Goal: Information Seeking & Learning: Learn about a topic

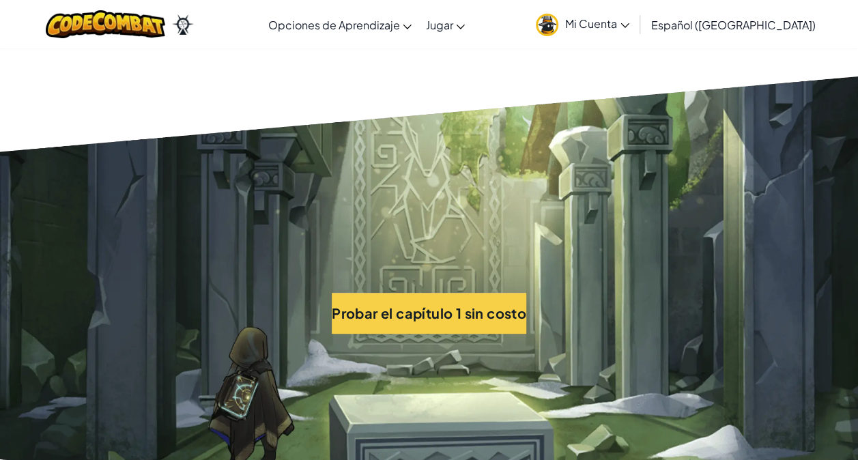
scroll to position [2944, 0]
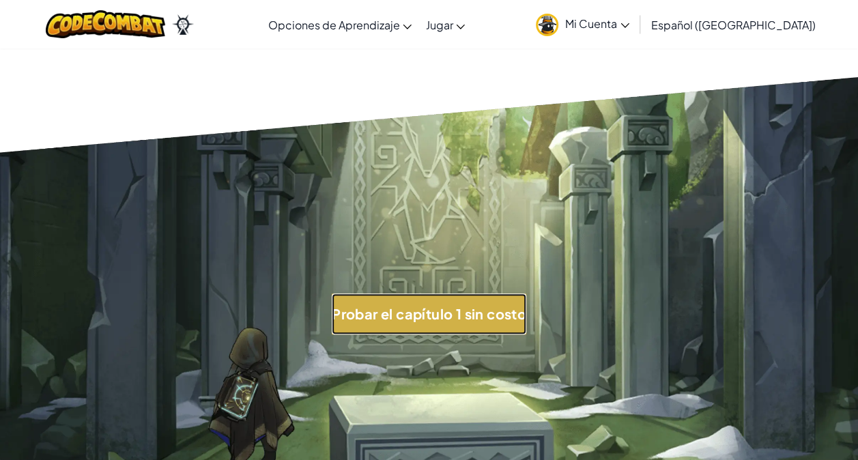
click at [432, 293] on button "Probar el capítulo 1 sin costo" at bounding box center [429, 313] width 194 height 41
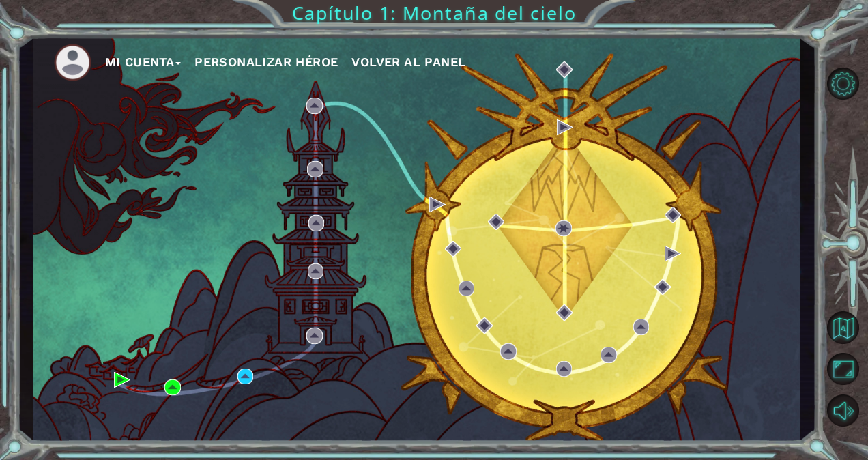
click at [326, 362] on div "Mi Cuenta Personalizar héroe Volver al panel" at bounding box center [416, 239] width 767 height 405
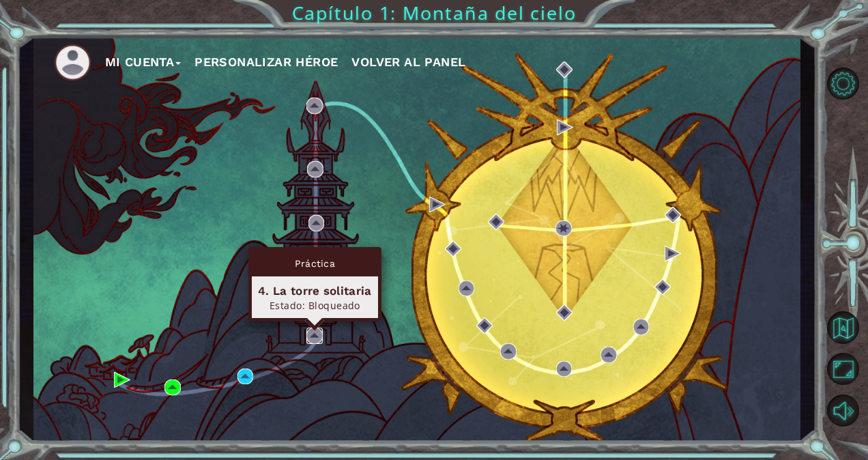
click at [312, 334] on img at bounding box center [314, 336] width 16 height 16
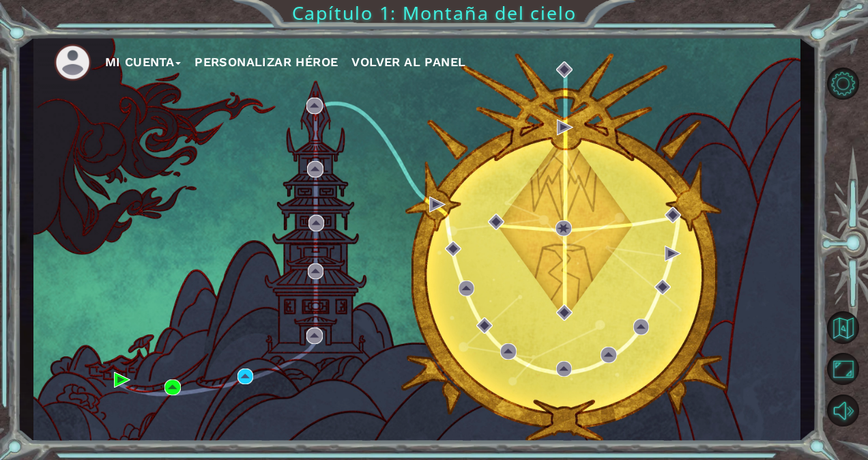
click at [254, 378] on div "Mi Cuenta Personalizar héroe Volver al panel" at bounding box center [416, 239] width 767 height 405
click at [250, 385] on div "Mi Cuenta Personalizar héroe Volver al panel" at bounding box center [416, 239] width 767 height 405
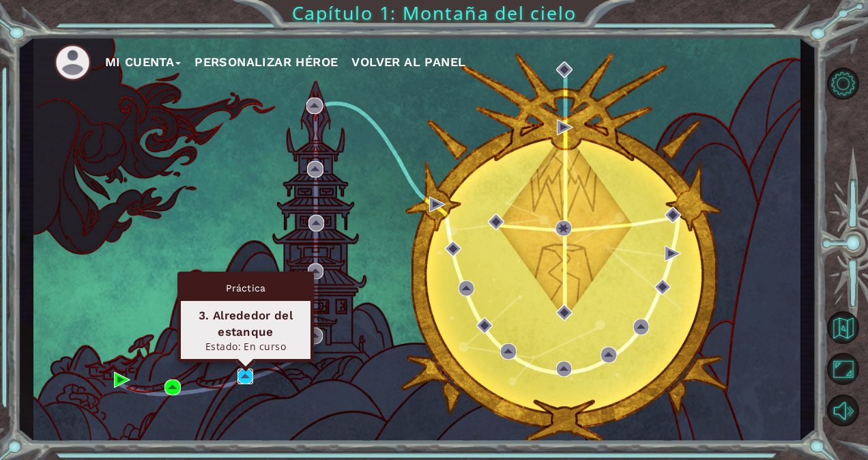
click at [250, 382] on img at bounding box center [245, 376] width 16 height 16
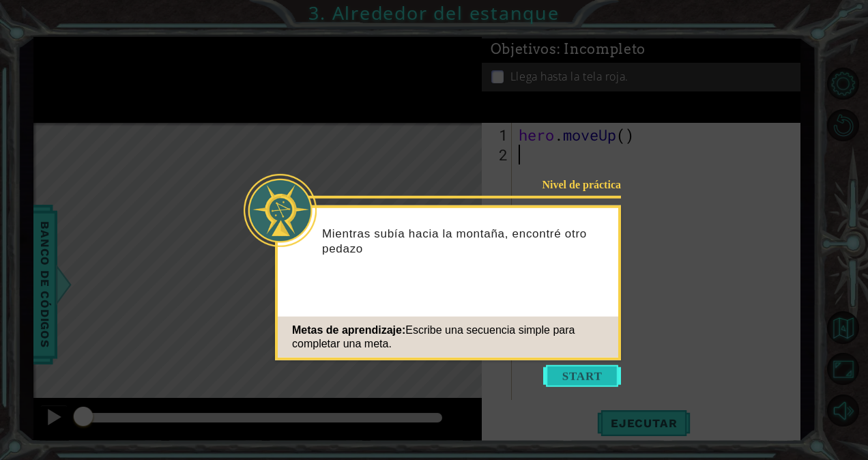
click at [576, 375] on button "Start" at bounding box center [582, 376] width 78 height 22
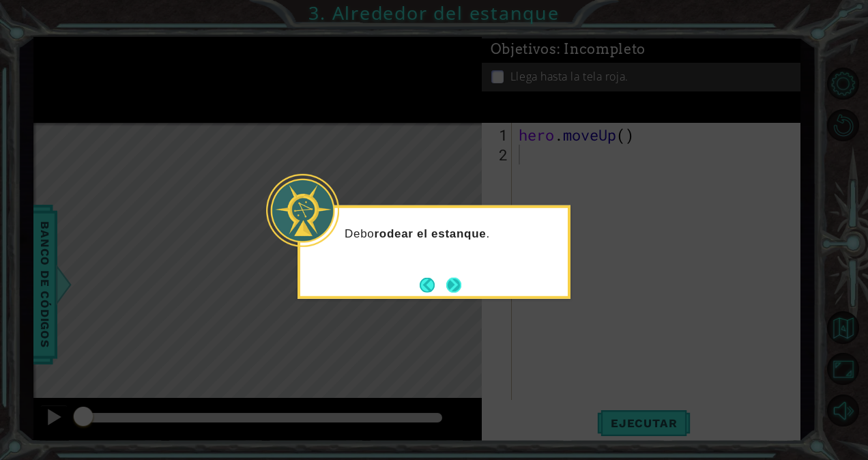
click at [458, 291] on button "Next" at bounding box center [454, 285] width 16 height 16
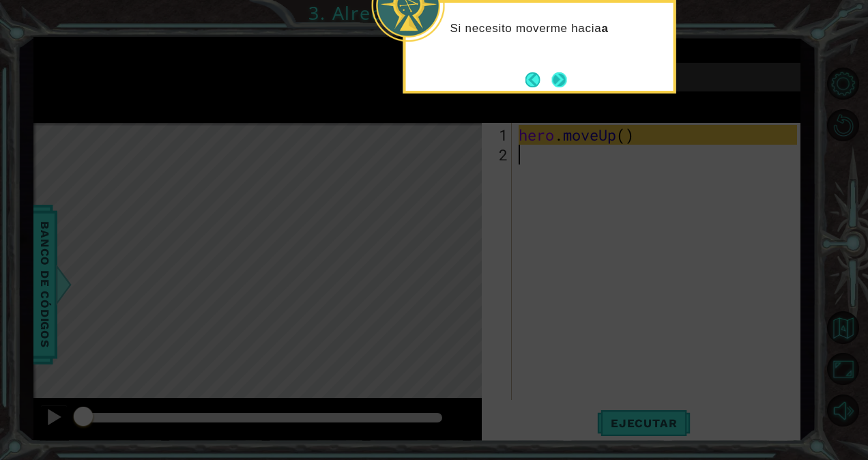
click at [563, 76] on button "Next" at bounding box center [558, 79] width 15 height 15
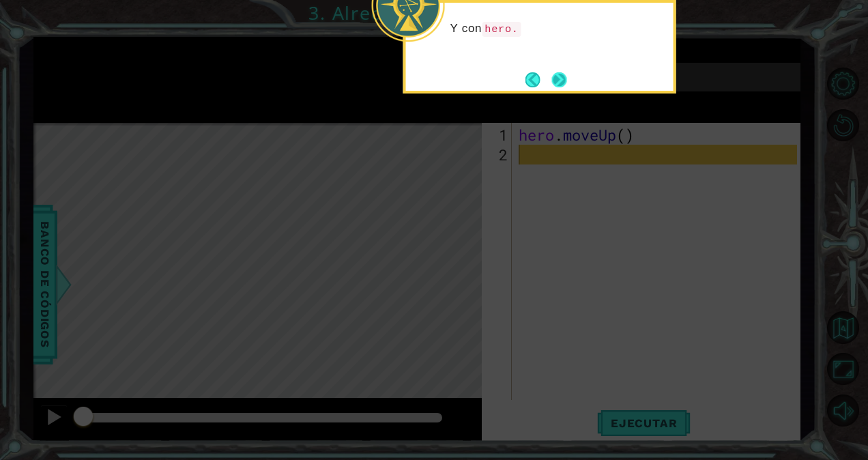
click at [557, 78] on button "Next" at bounding box center [559, 80] width 16 height 16
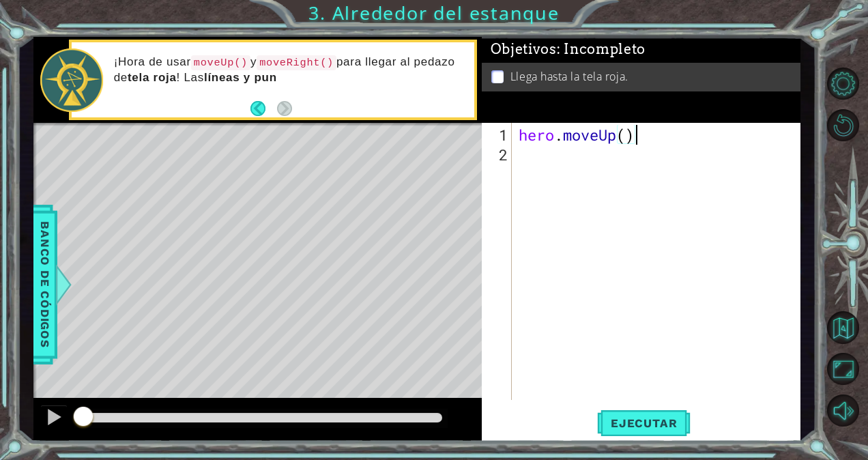
drag, startPoint x: 633, startPoint y: 136, endPoint x: 535, endPoint y: 125, distance: 98.9
click at [535, 125] on div "hero . moveUp ( )" at bounding box center [660, 283] width 288 height 317
type textarea "hero.moveUp()"
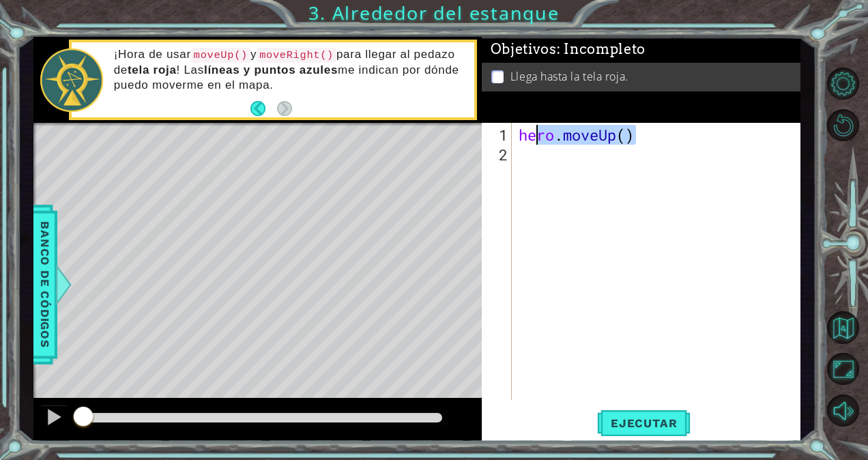
click at [639, 218] on div "hero . moveUp ( )" at bounding box center [660, 283] width 288 height 317
drag, startPoint x: 592, startPoint y: 136, endPoint x: 537, endPoint y: 135, distance: 55.3
click at [537, 135] on div "hero . moveUp ( )" at bounding box center [660, 283] width 288 height 317
type textarea "hero.moveUp()"
click at [713, 214] on div "hero . moveUp ( )" at bounding box center [660, 283] width 288 height 317
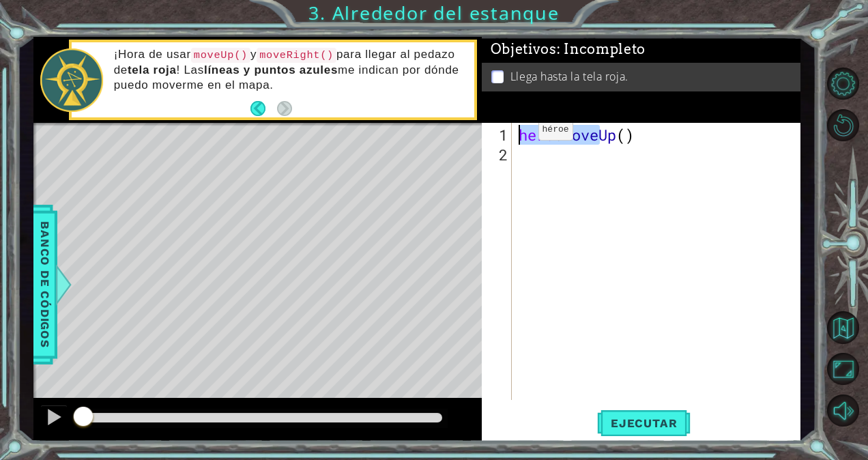
drag, startPoint x: 598, startPoint y: 134, endPoint x: 494, endPoint y: 136, distance: 103.7
click at [494, 136] on div "1 2 hero . moveUp ( ) ההההההההההההההההההההההההההההההההההההההההההההההההההההההההה…" at bounding box center [639, 261] width 315 height 277
type textarea "hero.moveUp()"
click at [528, 130] on div "hero . moveUp ( )" at bounding box center [656, 261] width 281 height 277
click at [594, 132] on div "hero . moveUp ( )" at bounding box center [660, 283] width 288 height 317
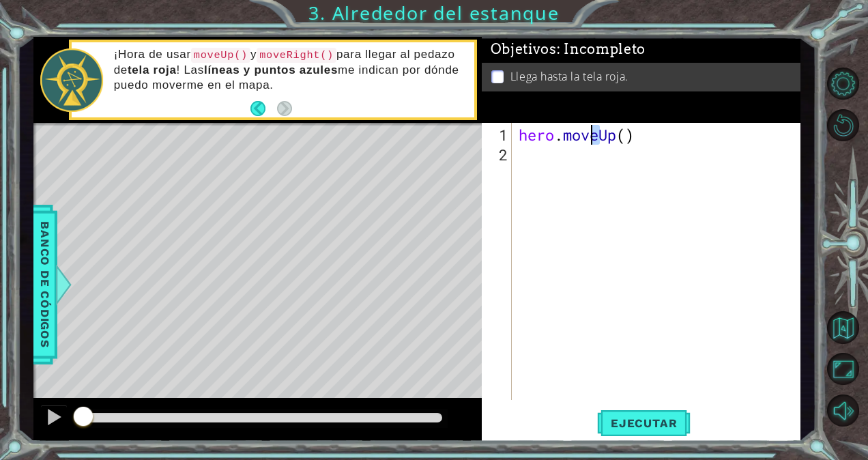
click at [561, 149] on div "hero . moveUp ( )" at bounding box center [660, 283] width 288 height 317
drag, startPoint x: 595, startPoint y: 136, endPoint x: 511, endPoint y: 136, distance: 83.9
click at [511, 136] on div "1 2 hero . moveUp ( ) ההההההההההההההההההההההההההההההההההההההההההההההההההההההההה…" at bounding box center [639, 261] width 315 height 277
type textarea "hero.moveUp()"
click at [662, 420] on span "Ejecutar" at bounding box center [643, 423] width 93 height 14
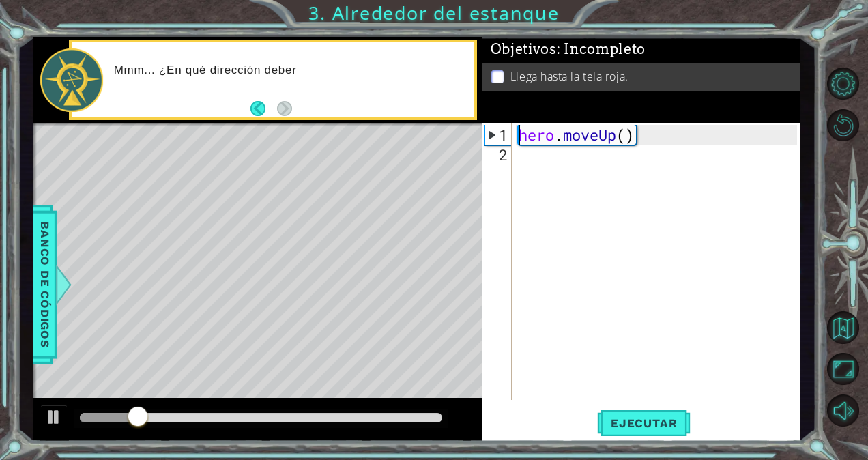
click at [529, 176] on div "hero . moveUp ( )" at bounding box center [660, 283] width 288 height 317
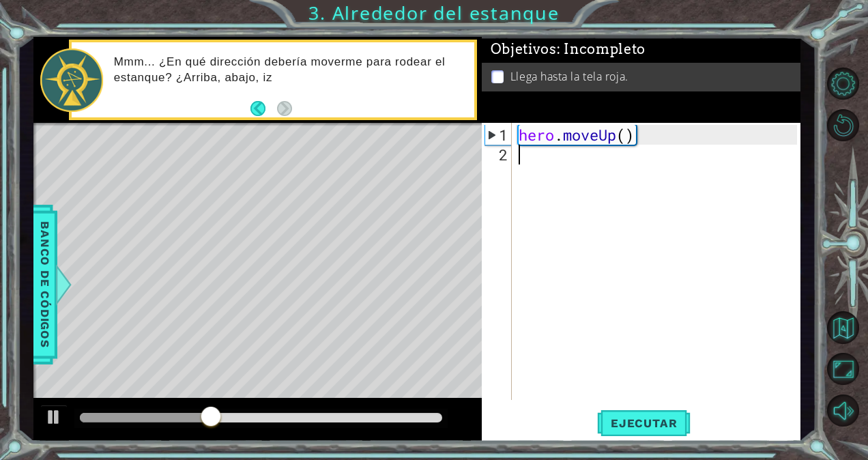
paste textarea "hero.move"
type textarea "hero.move"
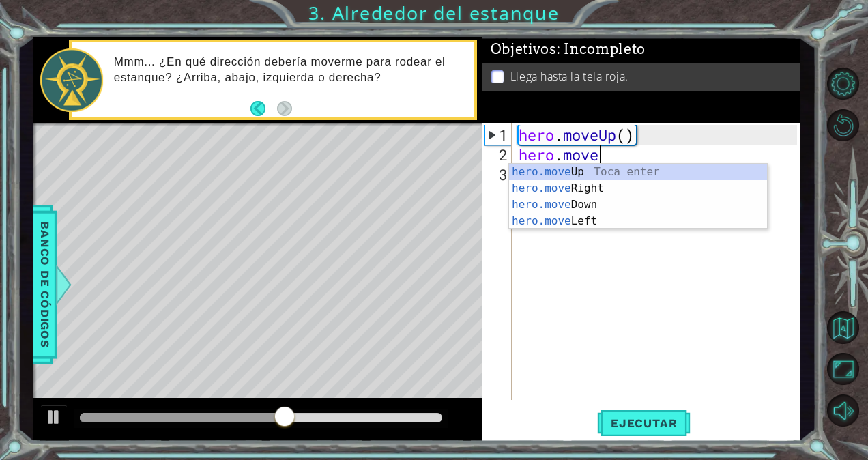
scroll to position [0, 3]
click at [610, 168] on div "hero.move Up Toca enter hero.move Right Toca enter hero.move Down Toca enter he…" at bounding box center [638, 213] width 259 height 98
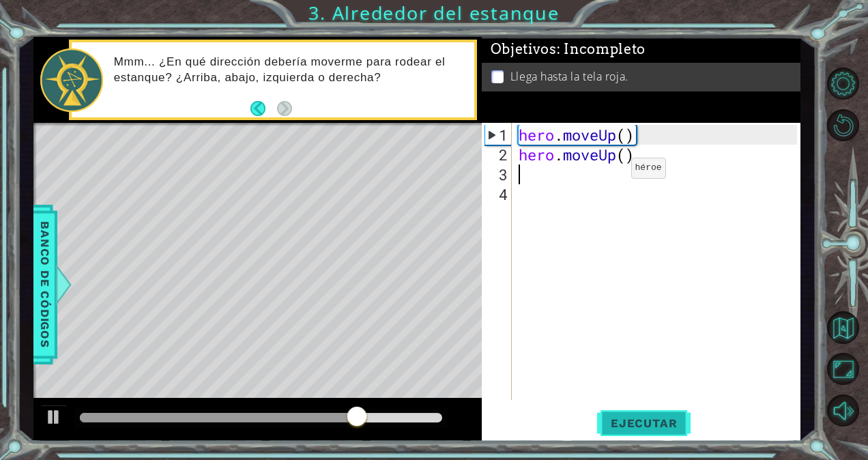
scroll to position [0, 0]
click at [648, 409] on button "Ejecutar" at bounding box center [643, 423] width 93 height 32
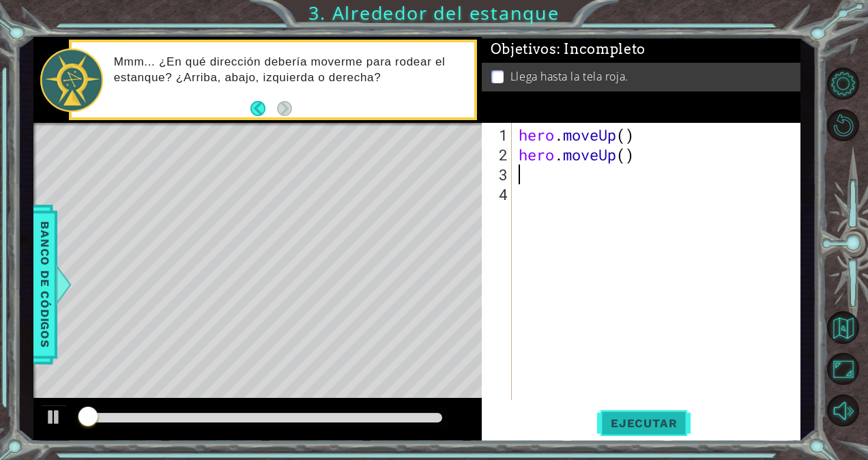
click at [654, 414] on button "Ejecutar" at bounding box center [643, 423] width 93 height 32
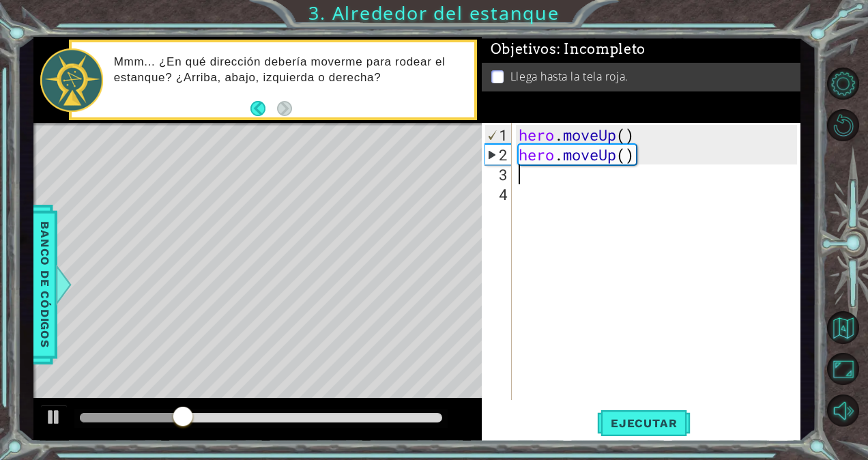
click at [580, 190] on div "hero . moveUp ( ) hero . moveUp ( )" at bounding box center [660, 283] width 288 height 317
drag, startPoint x: 580, startPoint y: 190, endPoint x: 519, endPoint y: 168, distance: 65.2
click at [519, 168] on div "hero . moveUp ( ) hero . moveUp ( )" at bounding box center [660, 283] width 288 height 317
paste textarea "hero.move"
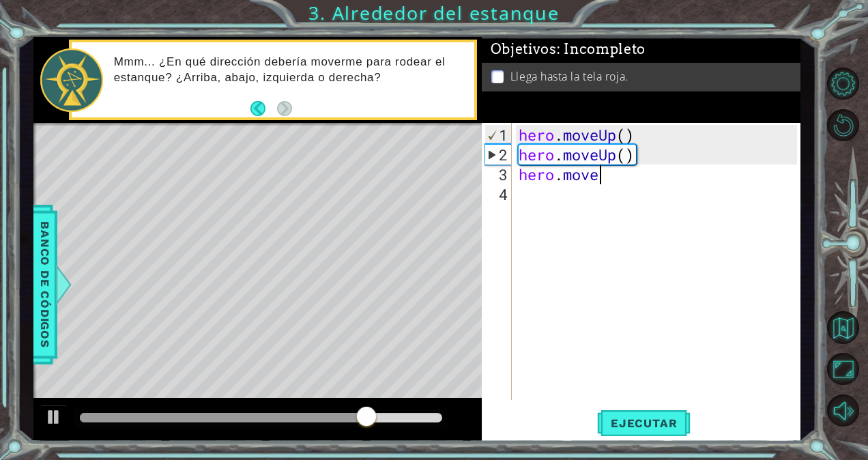
type textarea "hero.mover"
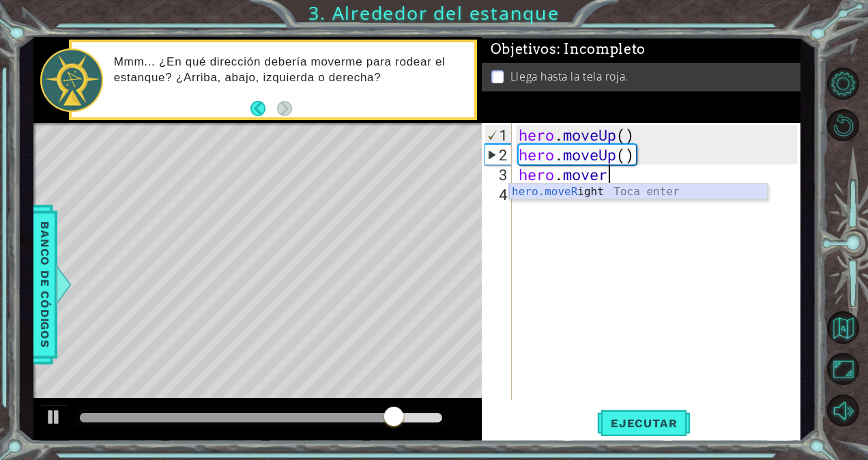
click at [607, 186] on div "hero.moveR ight Toca enter" at bounding box center [638, 208] width 259 height 49
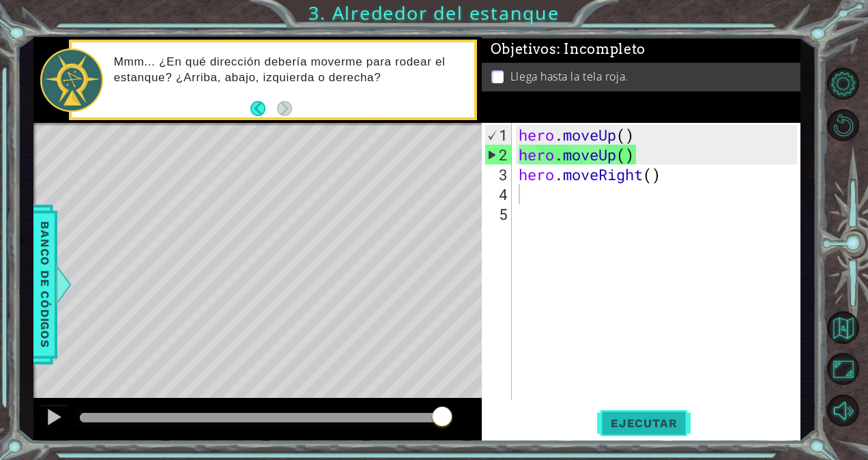
drag, startPoint x: 629, startPoint y: 407, endPoint x: 633, endPoint y: 425, distance: 18.9
click at [633, 425] on span "Ejecutar" at bounding box center [643, 423] width 93 height 14
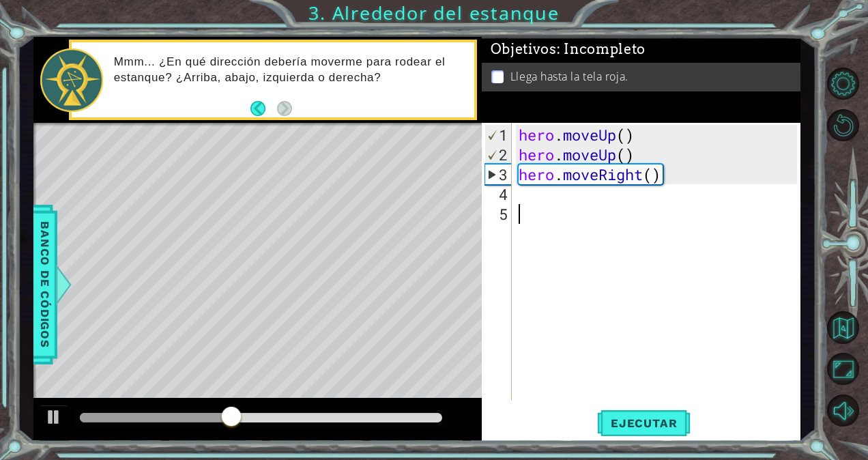
click at [581, 231] on div "hero . moveUp ( ) hero . moveUp ( ) hero . moveRight ( )" at bounding box center [660, 283] width 288 height 317
paste textarea "hero.move"
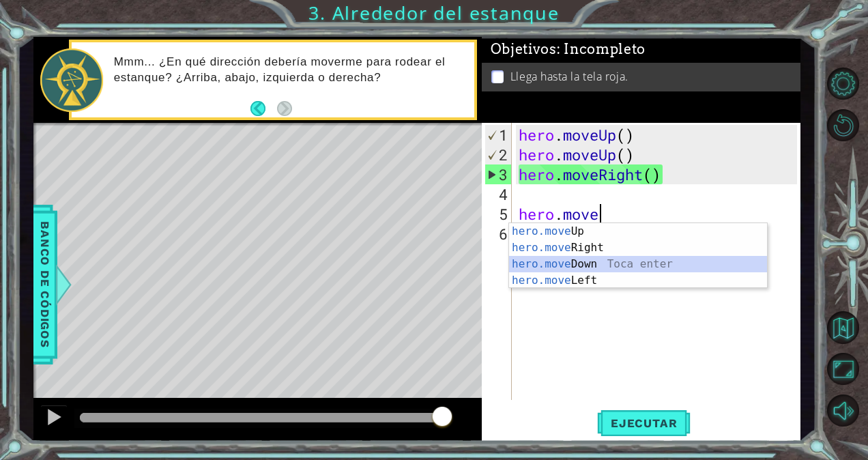
click at [592, 262] on div "hero.move Up Toca enter hero.move Right Toca enter hero.move Down Toca enter he…" at bounding box center [638, 272] width 259 height 98
type textarea "hero.moveDown(1)"
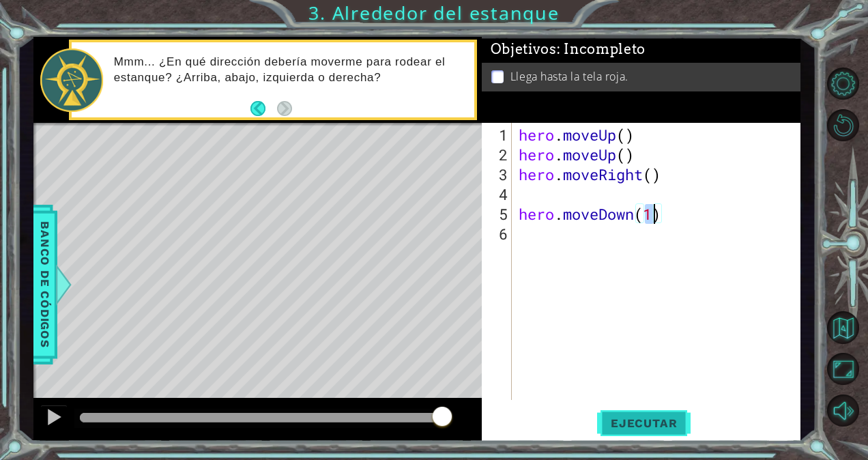
click at [638, 424] on span "Ejecutar" at bounding box center [643, 423] width 93 height 14
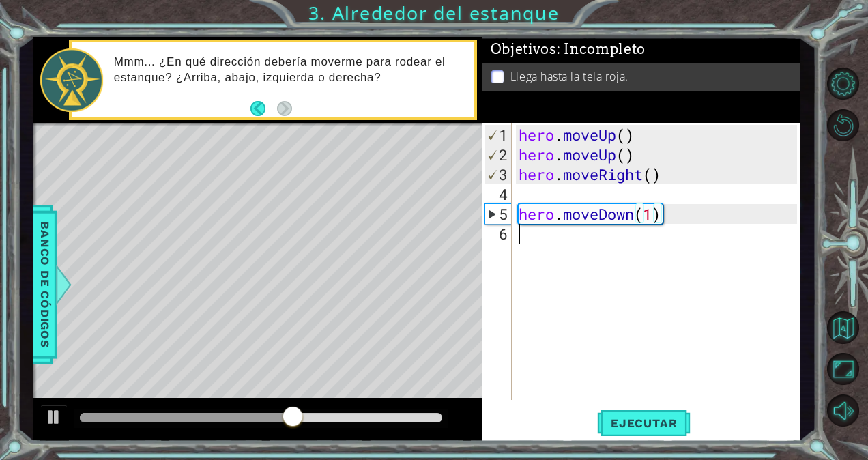
click at [588, 249] on div "hero . moveUp ( ) hero . moveUp ( ) hero . moveRight ( ) hero . moveDown ( 1 )" at bounding box center [660, 283] width 288 height 317
drag, startPoint x: 588, startPoint y: 249, endPoint x: 602, endPoint y: 328, distance: 79.8
click at [602, 328] on div "hero . moveUp ( ) hero . moveUp ( ) hero . moveRight ( ) hero . moveDown ( 1 )" at bounding box center [660, 283] width 288 height 317
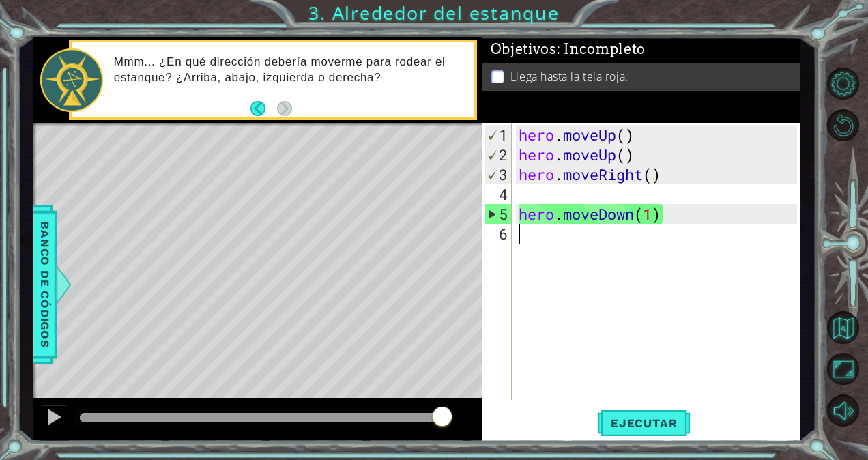
paste textarea "hero.move"
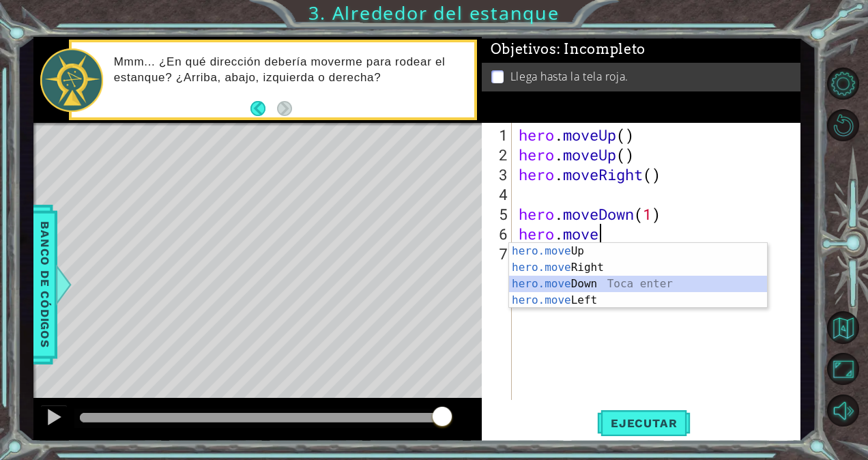
click at [613, 291] on div "hero.move Up Toca enter hero.move Right Toca enter hero.move Down Toca enter he…" at bounding box center [638, 292] width 259 height 98
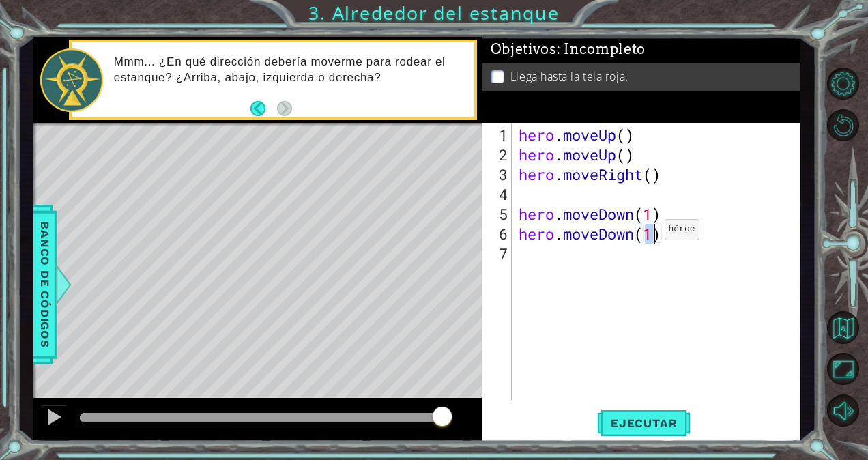
click at [644, 240] on div "hero . moveUp ( ) hero . moveUp ( ) hero . moveRight ( ) hero . moveDown ( 1 ) …" at bounding box center [656, 261] width 281 height 277
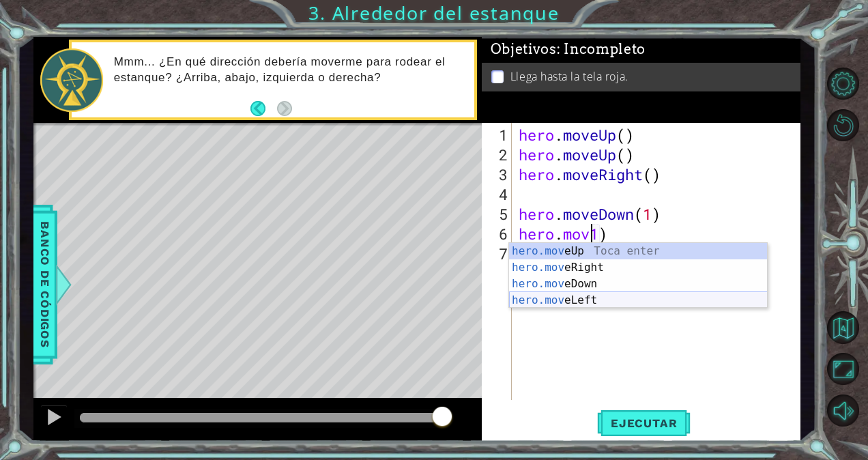
click at [607, 302] on div "hero.mov eUp Toca enter hero.mov eRight Toca enter hero.mov eDown Toca enter he…" at bounding box center [638, 292] width 259 height 98
type textarea "hero.moveLeft(1))"
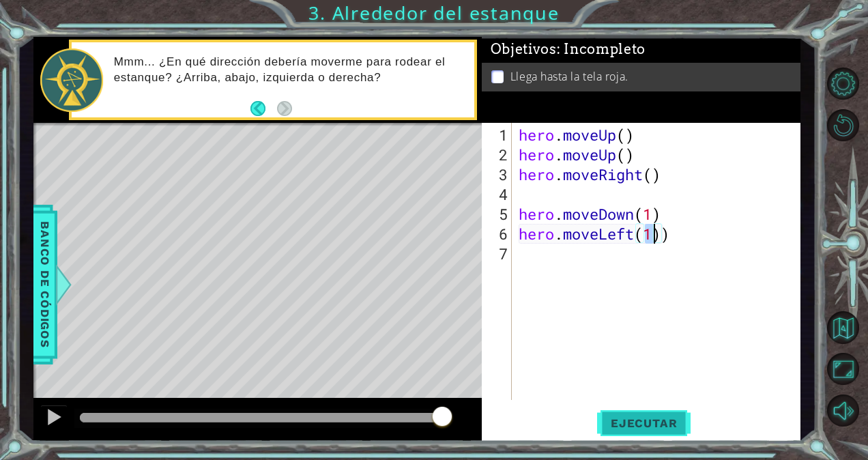
click at [623, 420] on span "Ejecutar" at bounding box center [643, 423] width 93 height 14
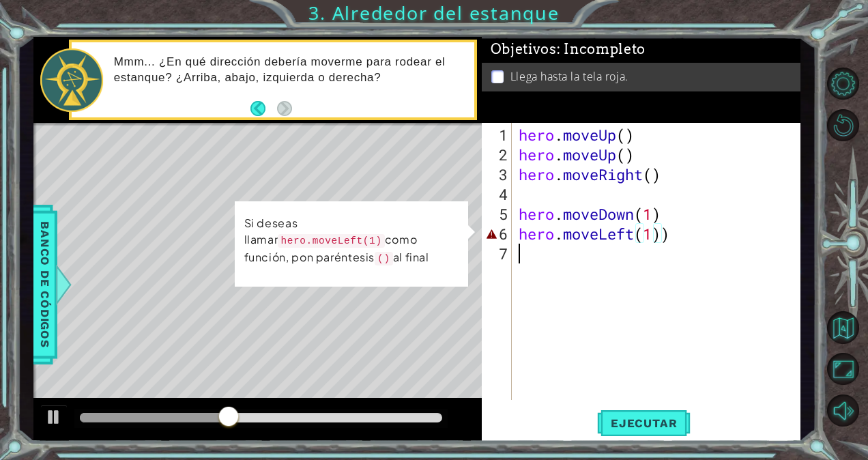
click at [670, 237] on div "hero . moveUp ( ) hero . moveUp ( ) hero . moveRight ( ) hero . moveDown ( 1 ) …" at bounding box center [660, 283] width 288 height 317
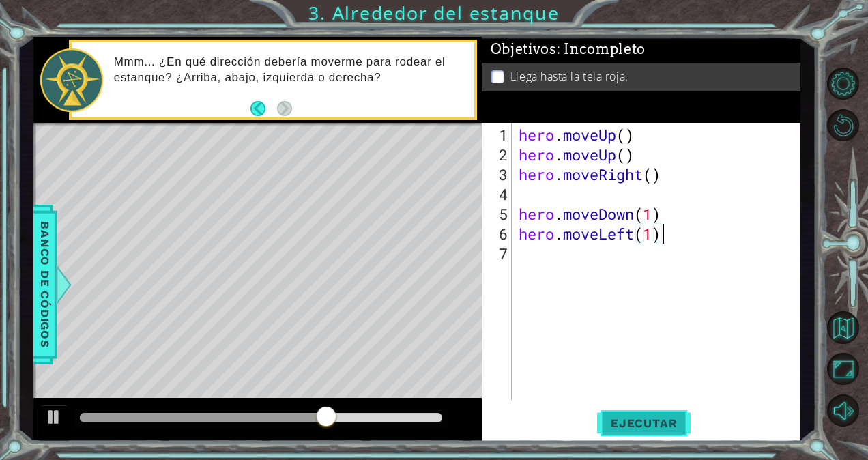
click at [667, 427] on span "Ejecutar" at bounding box center [643, 423] width 93 height 14
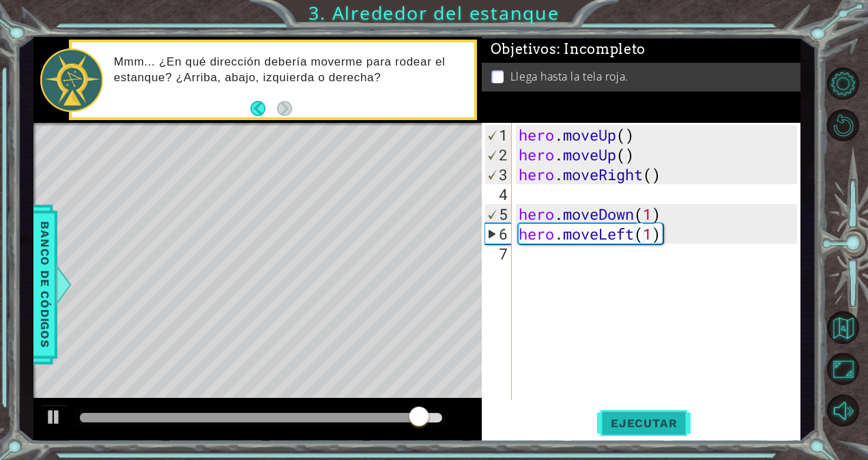
click at [666, 433] on button "Ejecutar" at bounding box center [643, 423] width 93 height 32
click at [660, 229] on div "hero . moveUp ( ) hero . moveUp ( ) hero . moveRight ( ) hero . moveDown ( 1 ) …" at bounding box center [660, 283] width 288 height 317
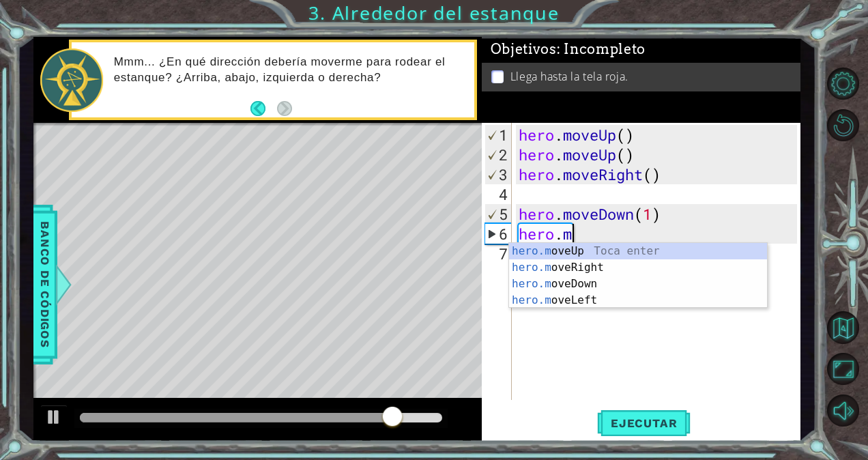
type textarea "h"
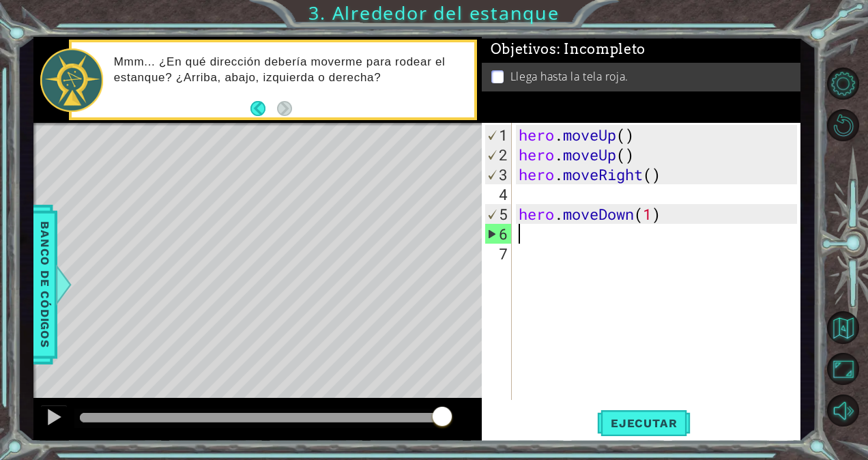
click at [668, 213] on div "hero . moveUp ( ) hero . moveUp ( ) hero . moveRight ( ) hero . moveDown ( 1 )" at bounding box center [660, 283] width 288 height 317
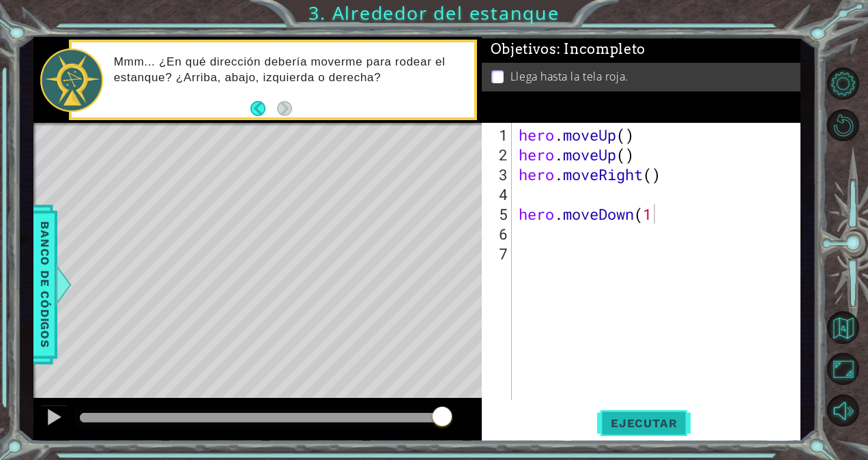
click at [658, 429] on span "Ejecutar" at bounding box center [643, 423] width 93 height 14
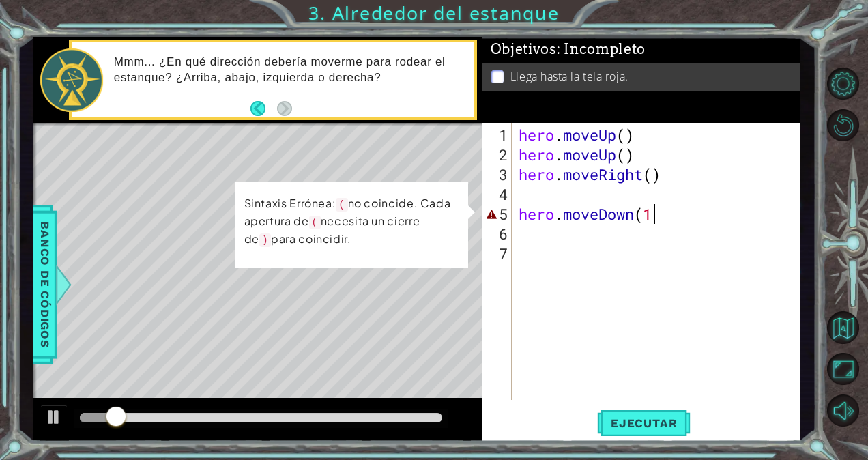
click at [701, 210] on div "hero . moveUp ( ) hero . moveUp ( ) hero . moveRight ( ) hero . moveDown ( 1" at bounding box center [660, 283] width 288 height 317
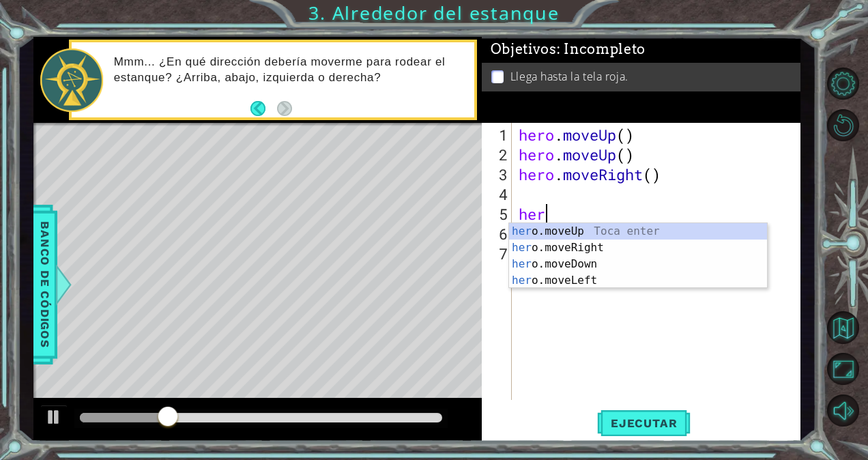
type textarea "h"
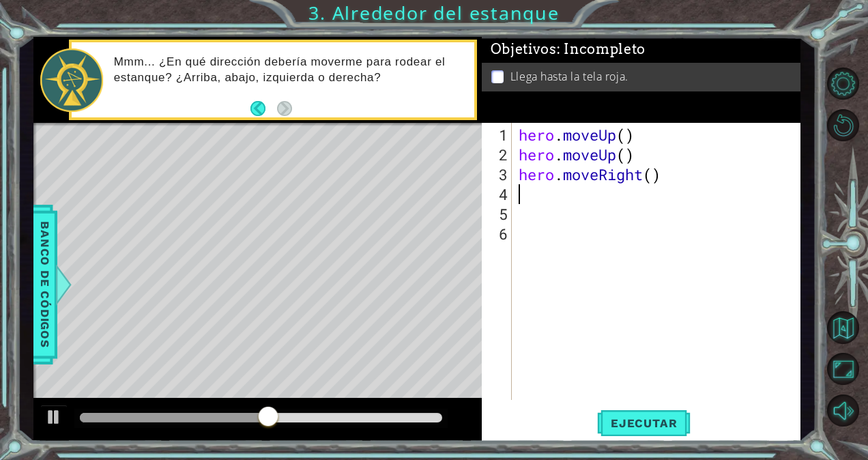
click at [557, 201] on div "hero . moveUp ( ) hero . moveUp ( ) hero . moveRight ( )" at bounding box center [660, 283] width 288 height 317
drag, startPoint x: 557, startPoint y: 201, endPoint x: 531, endPoint y: 184, distance: 30.7
click at [531, 184] on div "hero . moveUp ( ) hero . moveUp ( ) hero . moveRight ( )" at bounding box center [660, 283] width 288 height 317
paste textarea "hero.move"
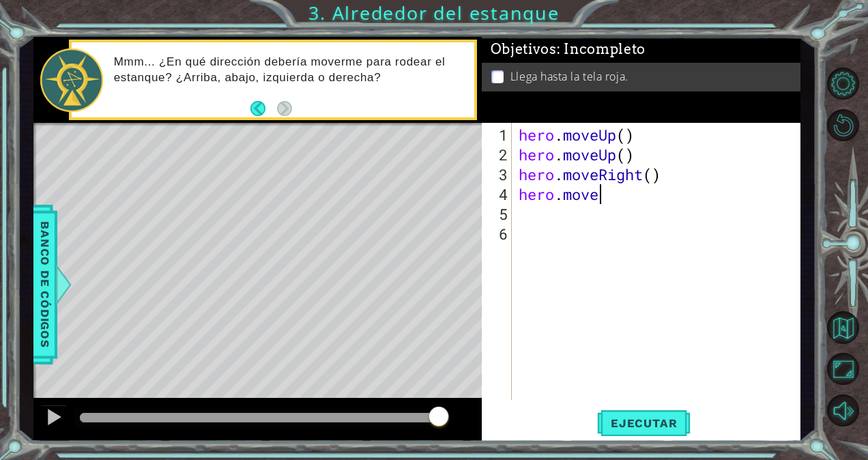
click at [606, 197] on div "hero . moveUp ( ) hero . moveUp ( ) hero . moveRight ( ) hero . move" at bounding box center [660, 283] width 288 height 317
type textarea "hero.moveu"
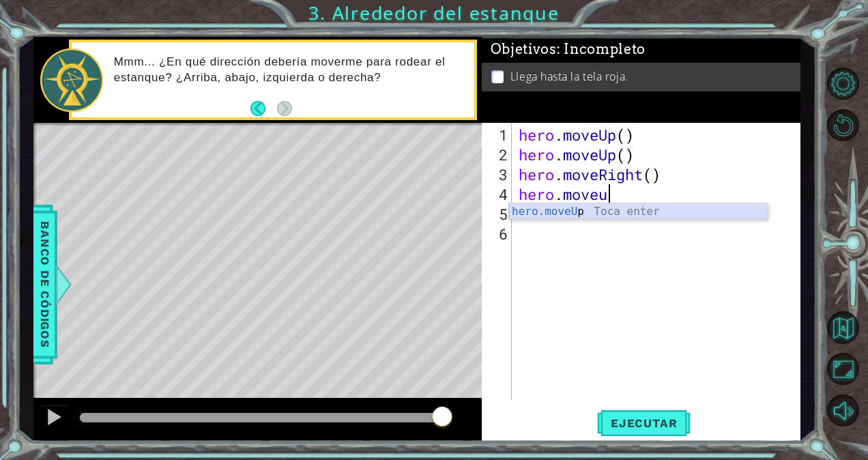
click at [746, 213] on div "hero.moveU p Toca enter" at bounding box center [638, 227] width 259 height 49
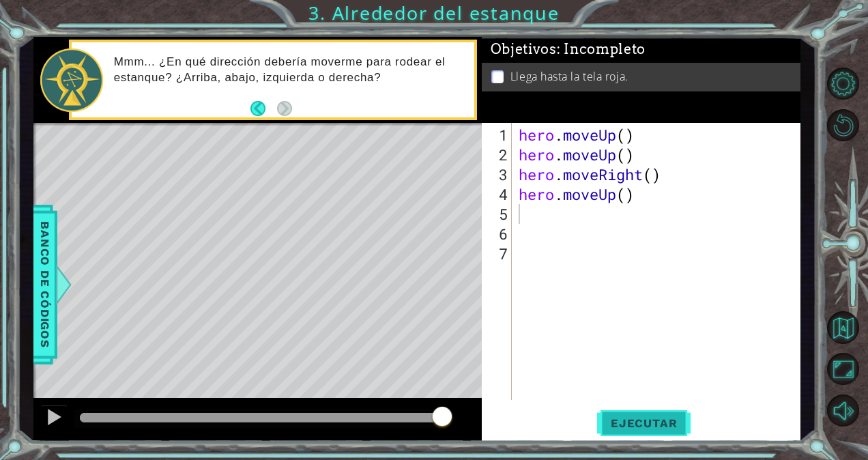
click at [643, 430] on button "Ejecutar" at bounding box center [643, 423] width 93 height 32
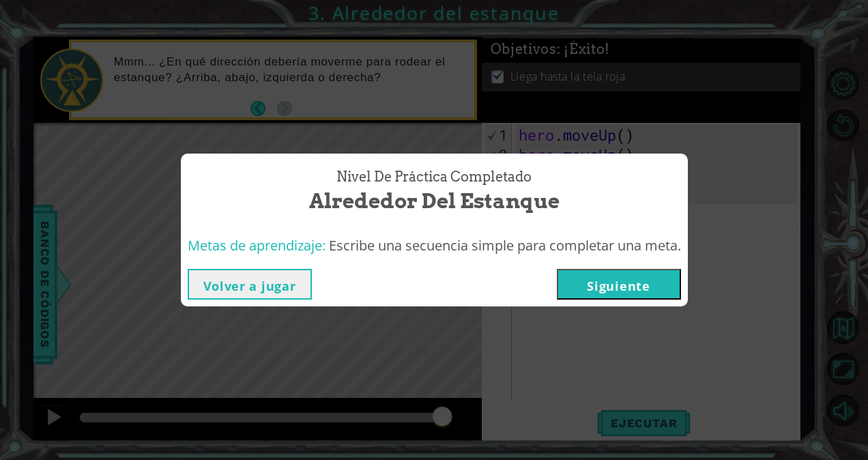
click at [652, 296] on button "Siguiente" at bounding box center [619, 284] width 124 height 31
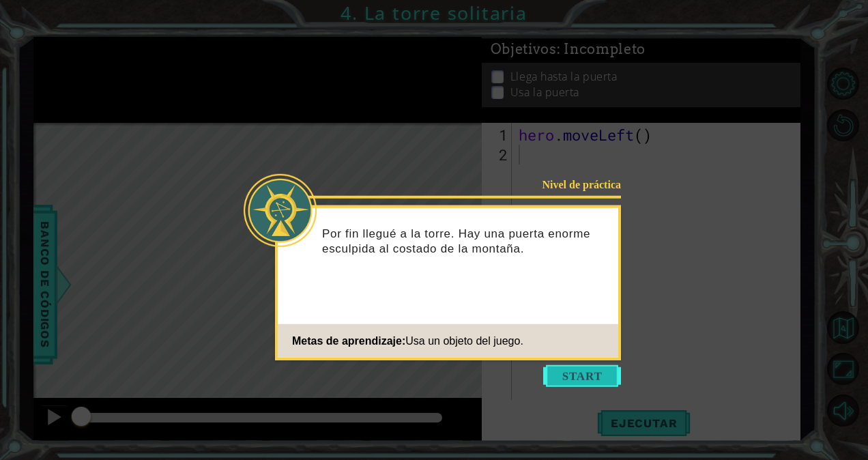
click at [562, 386] on button "Start" at bounding box center [582, 376] width 78 height 22
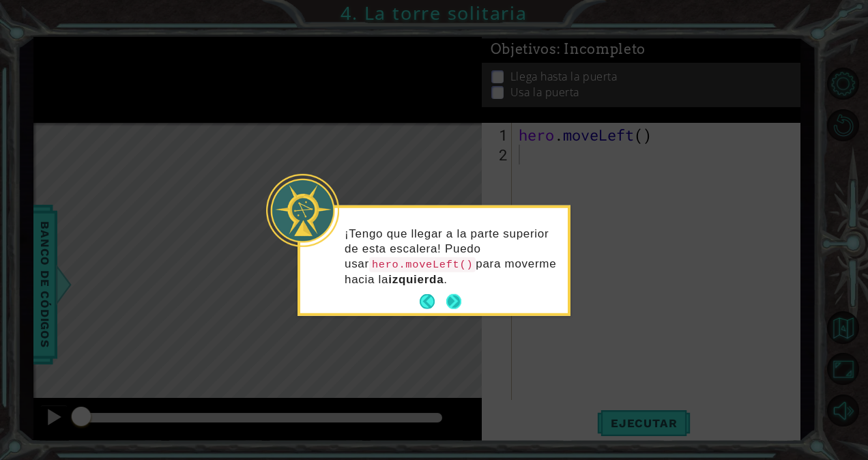
click at [453, 296] on button "Next" at bounding box center [453, 301] width 15 height 15
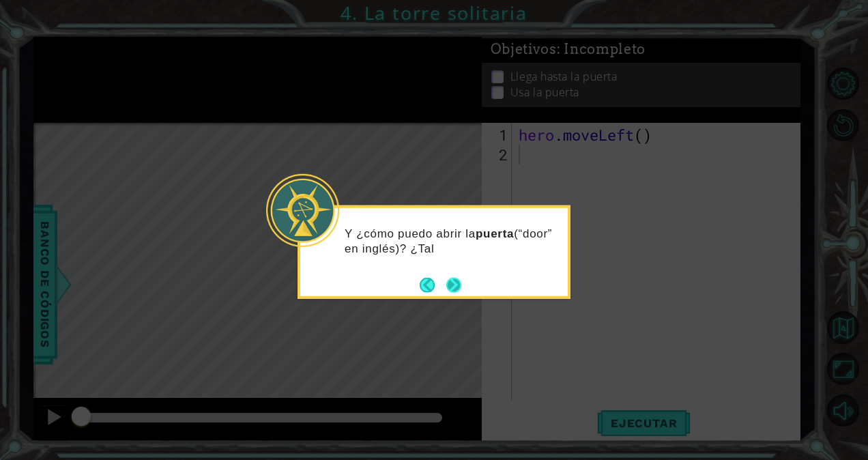
click at [454, 287] on button "Next" at bounding box center [453, 284] width 15 height 15
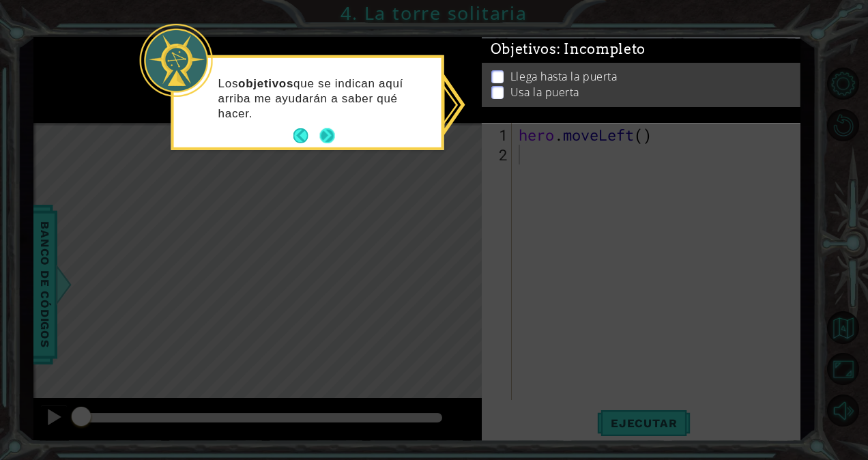
click at [333, 135] on button "Next" at bounding box center [326, 135] width 15 height 15
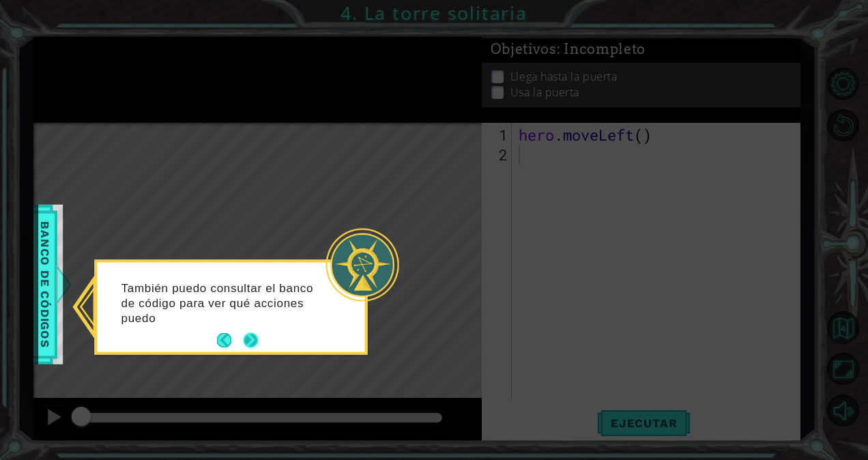
click at [246, 342] on button "Next" at bounding box center [251, 341] width 16 height 16
